Goal: Download file/media

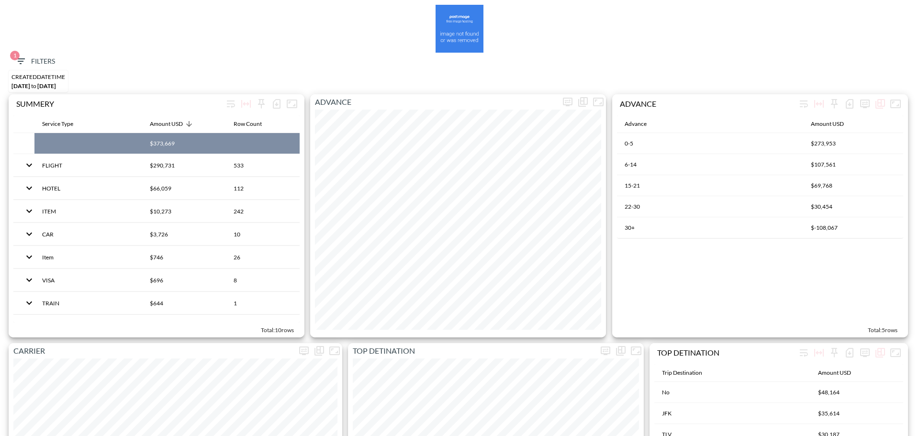
click at [34, 55] on button "1 Filters" at bounding box center [35, 62] width 48 height 18
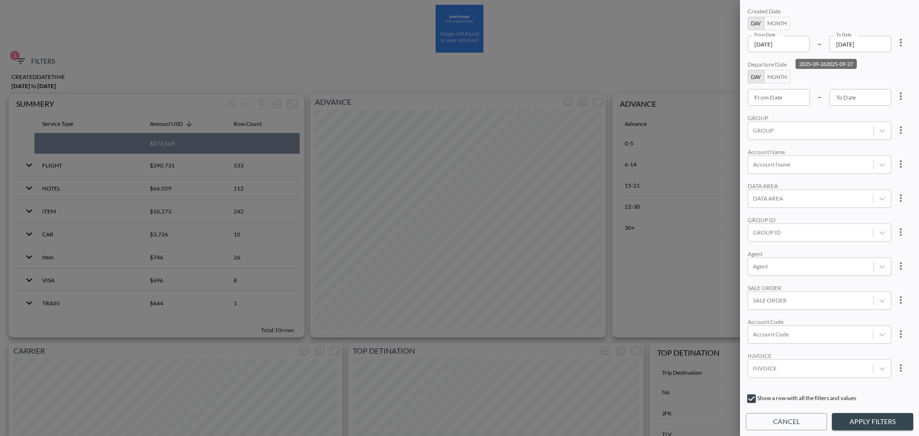
click at [800, 43] on input "[DATE]" at bounding box center [778, 44] width 62 height 16
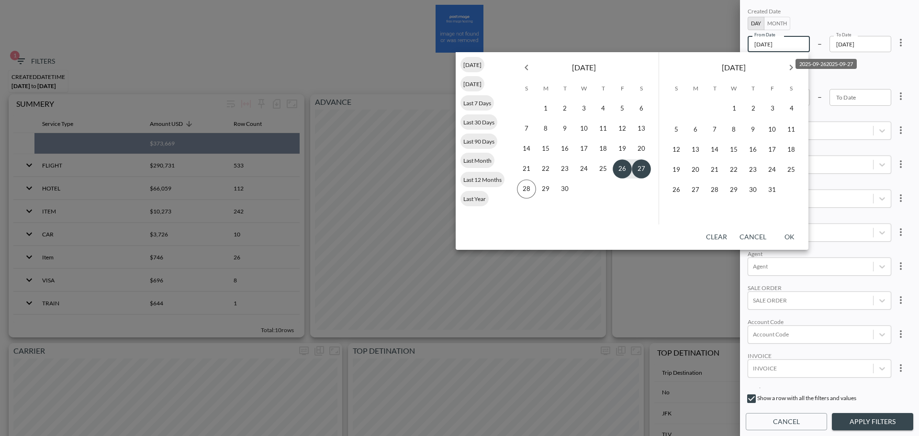
click at [528, 75] on button "Previous month" at bounding box center [526, 67] width 19 height 19
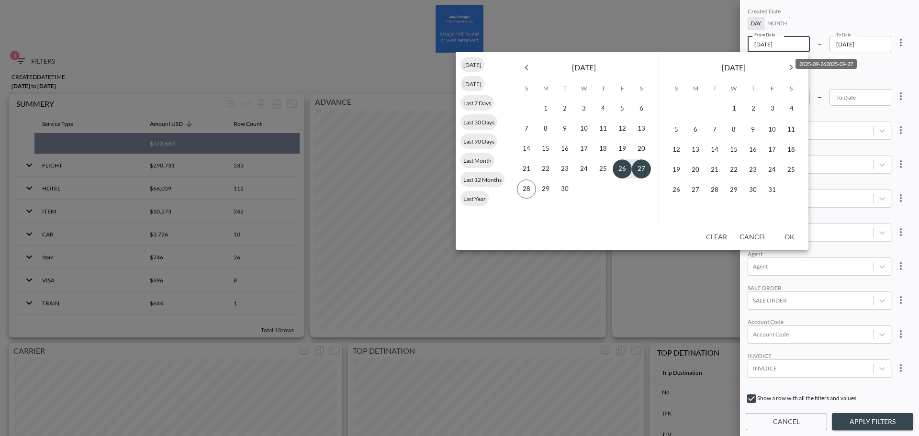
click at [528, 75] on button "Previous month" at bounding box center [526, 67] width 19 height 19
click at [581, 113] on button "1" at bounding box center [583, 108] width 19 height 19
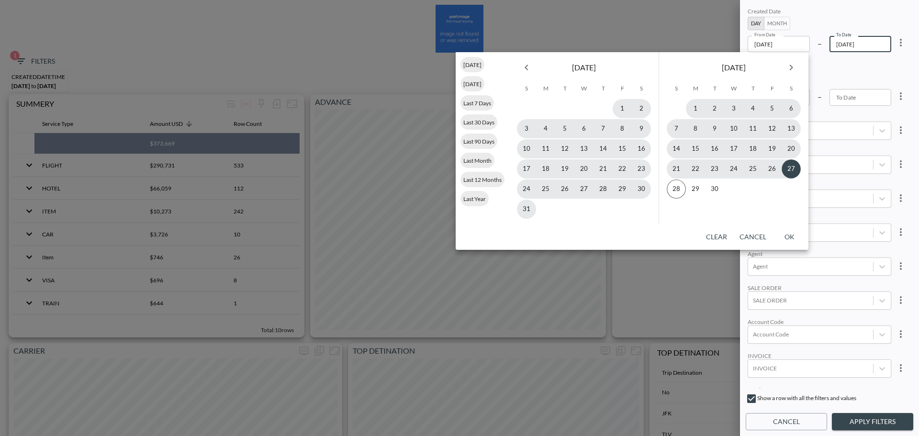
type input "[DATE]"
click at [789, 170] on button "27" at bounding box center [790, 168] width 19 height 19
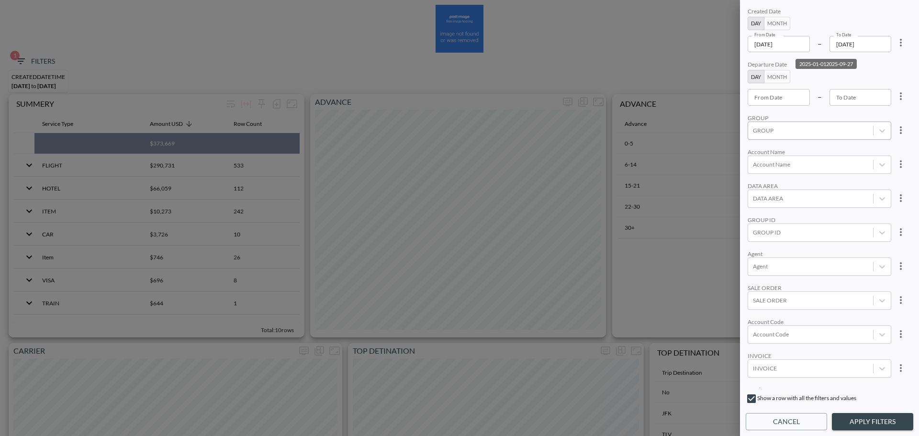
click at [799, 136] on div "GROUP" at bounding box center [810, 130] width 125 height 13
click at [753, 158] on input "GOV" at bounding box center [755, 157] width 20 height 20
click at [839, 112] on div "Created Date Day Month From Date [DATE] From Date – To Date [DATE] To Date Depa…" at bounding box center [829, 197] width 167 height 382
click at [867, 415] on button "Apply Filters" at bounding box center [872, 422] width 81 height 18
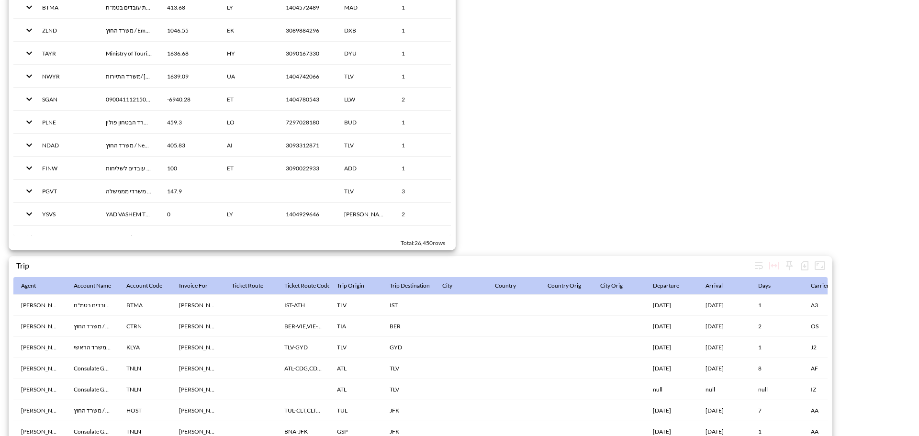
scroll to position [1419, 0]
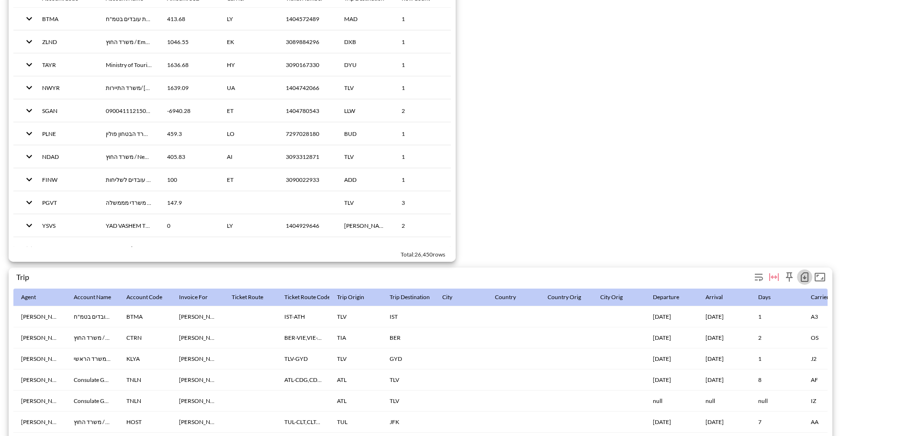
click at [803, 274] on icon "button" at bounding box center [805, 277] width 8 height 10
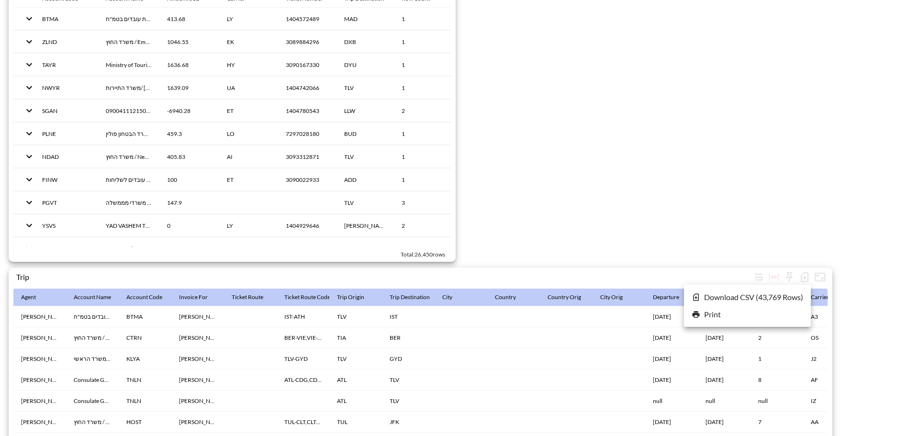
click at [736, 299] on li "Download CSV ( 43,769 Rows )" at bounding box center [747, 297] width 127 height 17
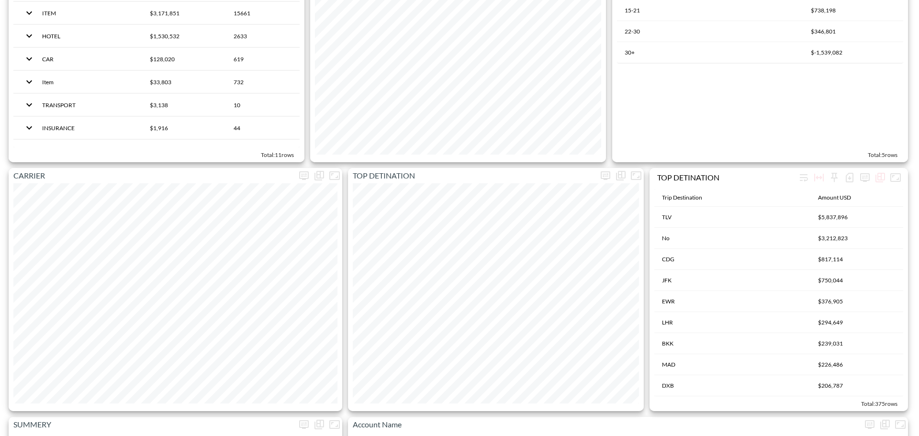
scroll to position [0, 0]
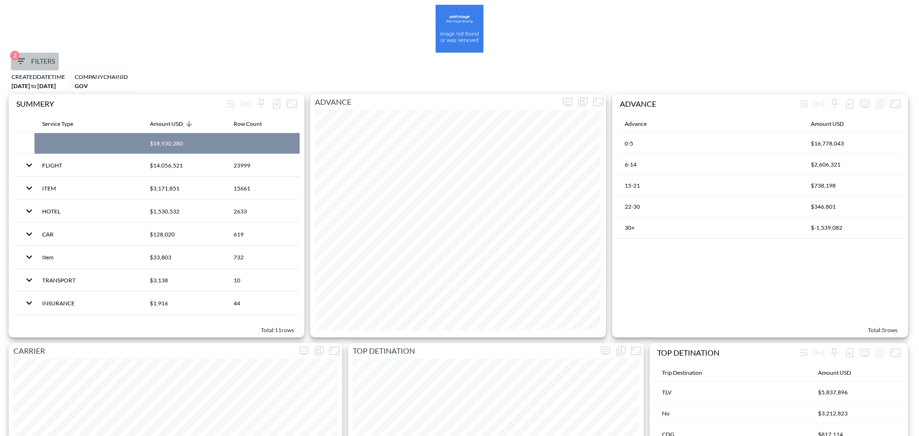
click at [37, 58] on span "2 Filters" at bounding box center [35, 62] width 40 height 12
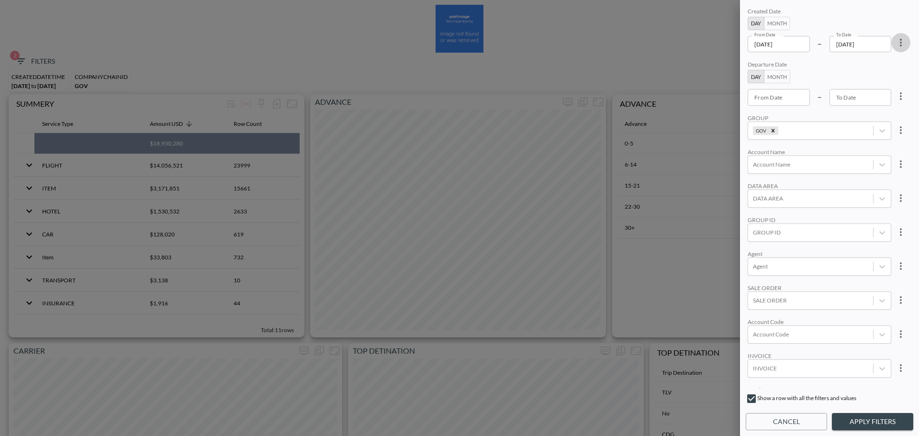
click at [897, 41] on icon "more" at bounding box center [900, 42] width 11 height 11
click at [883, 63] on li "Clear" at bounding box center [865, 64] width 86 height 17
type input "YYYY-MM-DD"
click at [772, 45] on div "From Date YYYY-MM-DD From Date" at bounding box center [778, 44] width 62 height 16
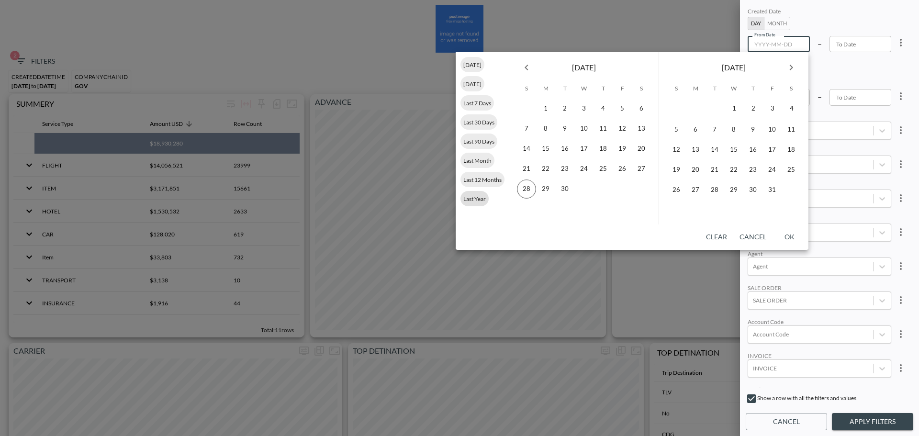
click at [480, 198] on span "Last Year" at bounding box center [474, 198] width 28 height 7
type input "[DATE]"
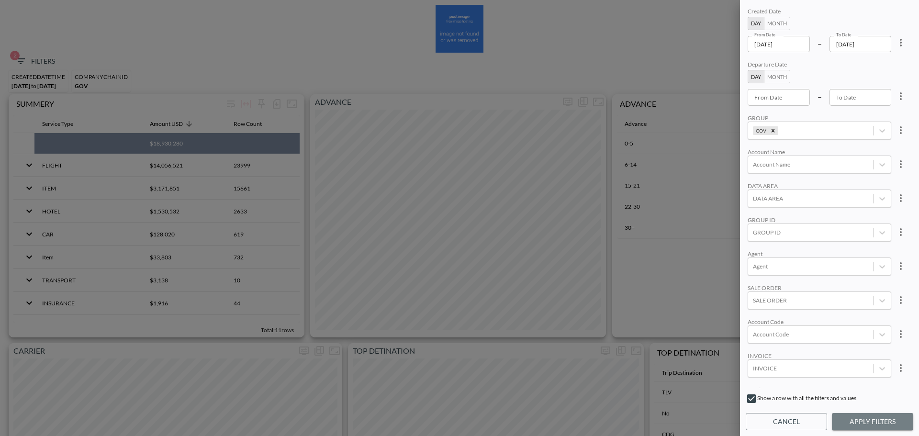
click at [857, 416] on button "Apply Filters" at bounding box center [872, 422] width 81 height 18
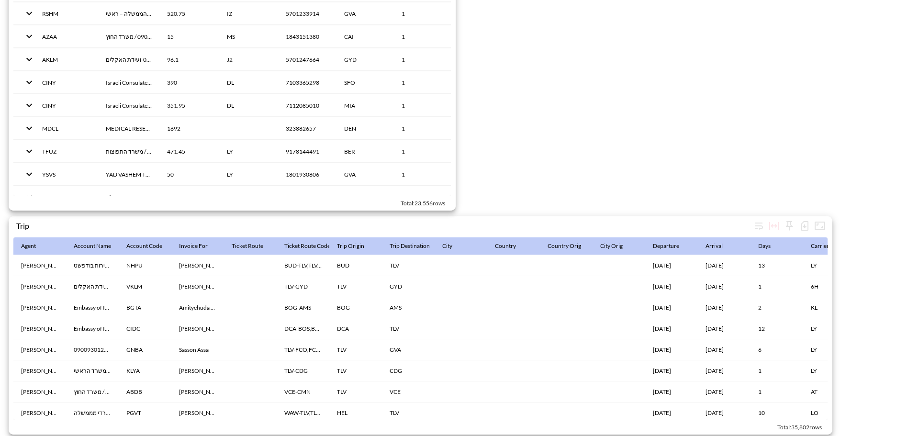
scroll to position [1479, 0]
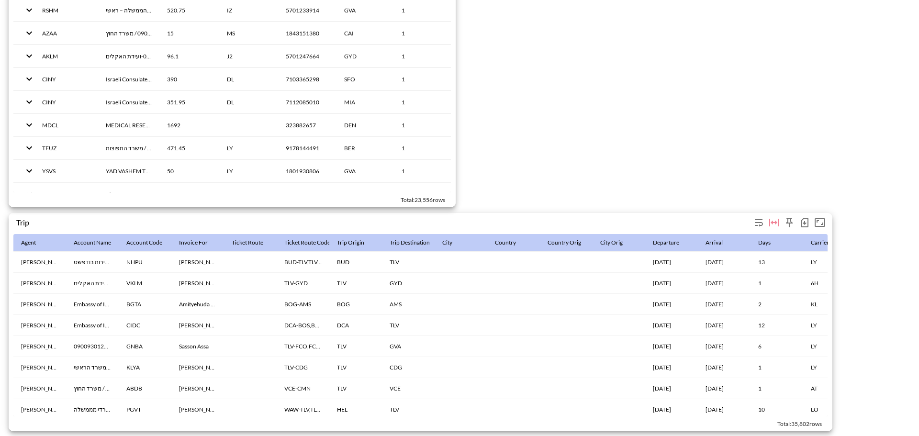
click at [803, 218] on icon "button" at bounding box center [805, 223] width 8 height 10
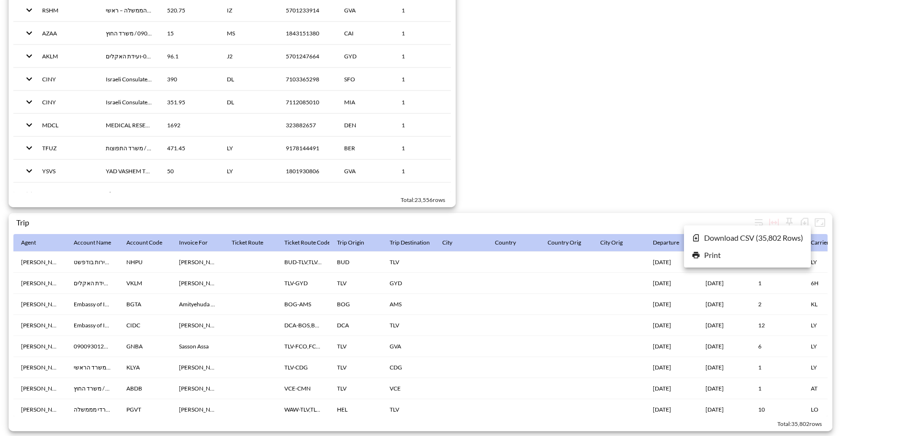
click at [736, 235] on li "Download CSV ( 35,802 Rows )" at bounding box center [747, 237] width 127 height 17
